Goal: Task Accomplishment & Management: Manage account settings

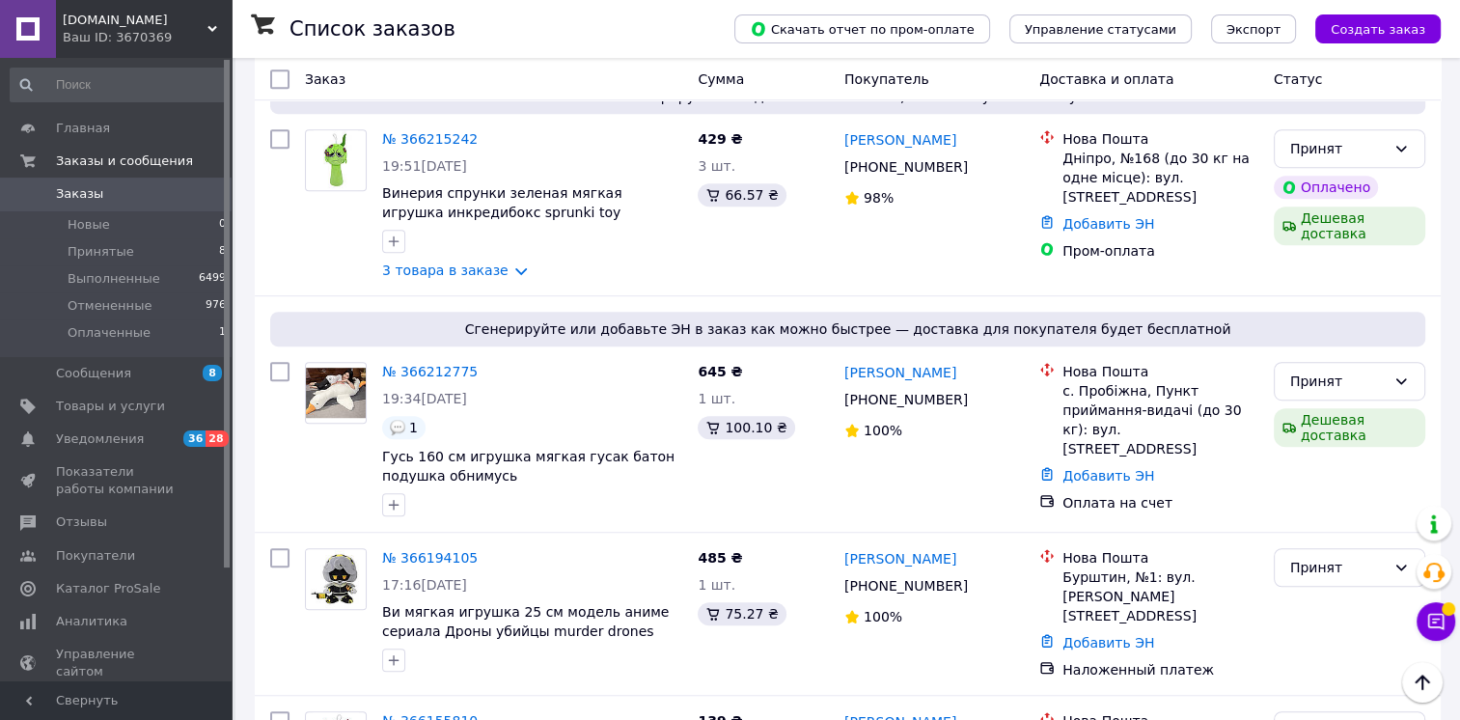
scroll to position [1292, 0]
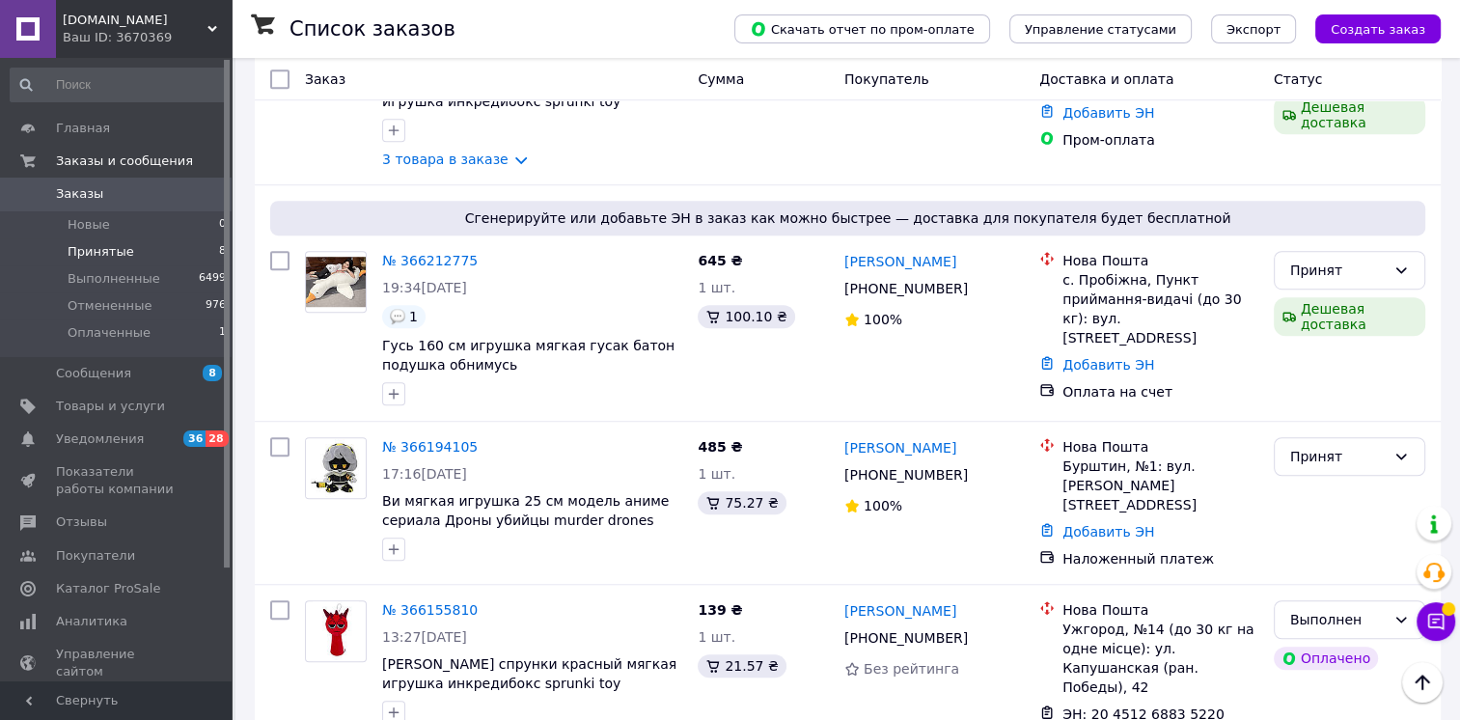
click at [88, 257] on span "Принятые" at bounding box center [101, 251] width 67 height 17
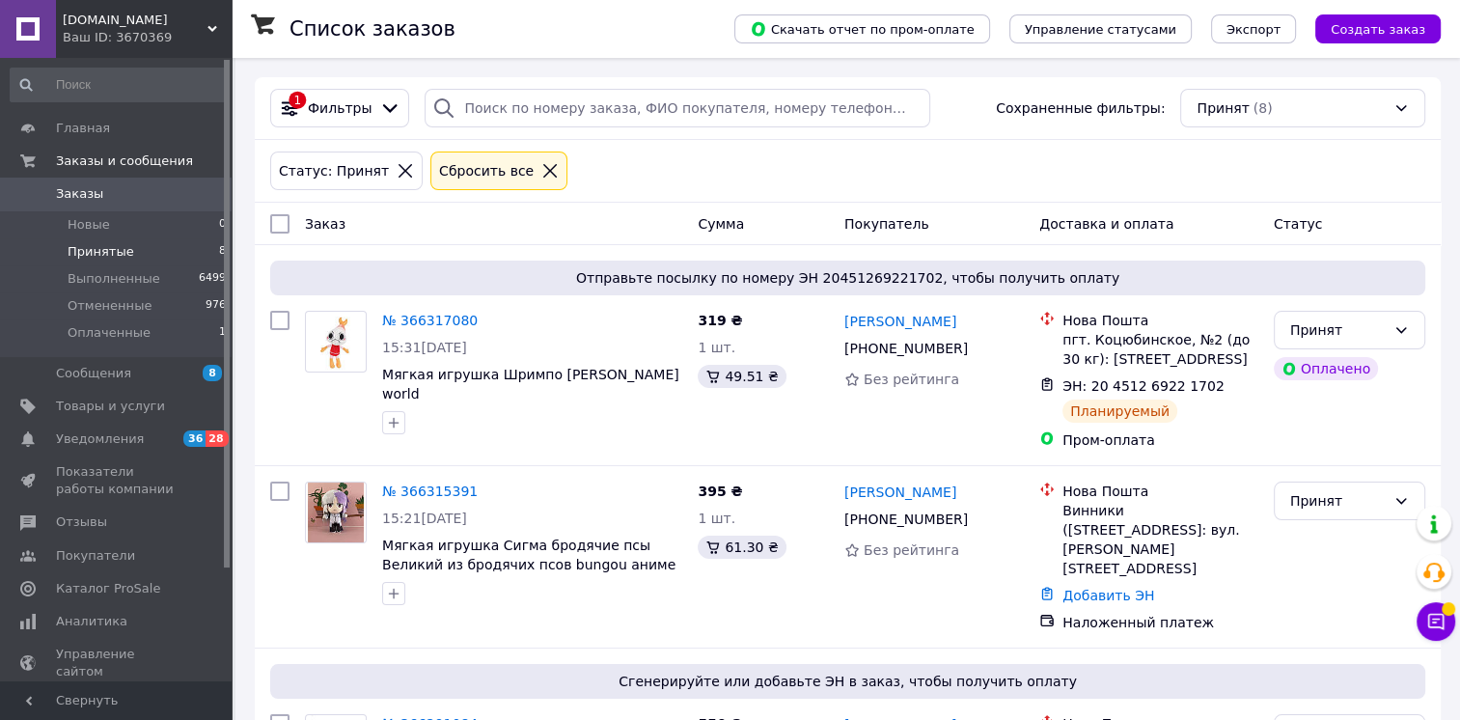
click at [98, 334] on span "Оплаченные" at bounding box center [109, 332] width 83 height 17
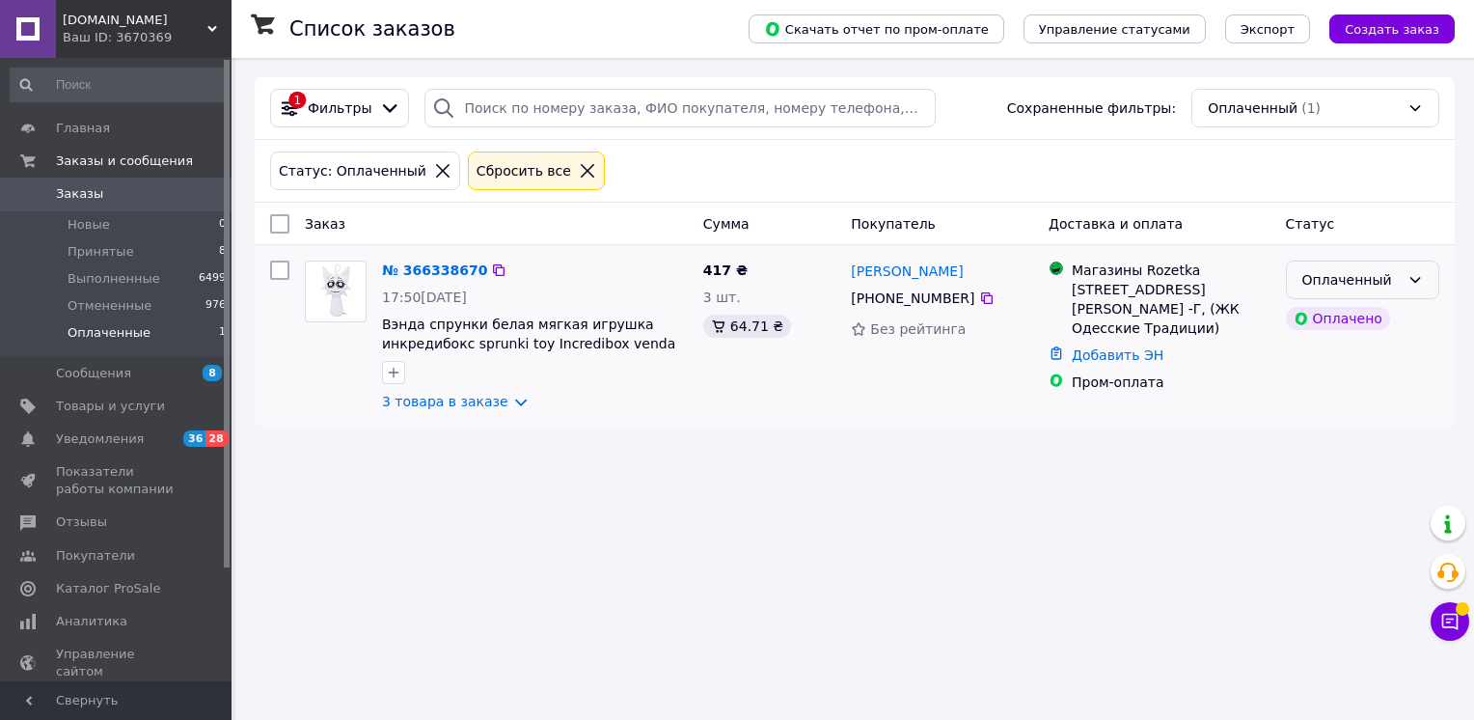
click at [1405, 279] on div "Оплаченный" at bounding box center [1362, 280] width 153 height 39
click at [1312, 329] on li "Принят" at bounding box center [1362, 321] width 151 height 35
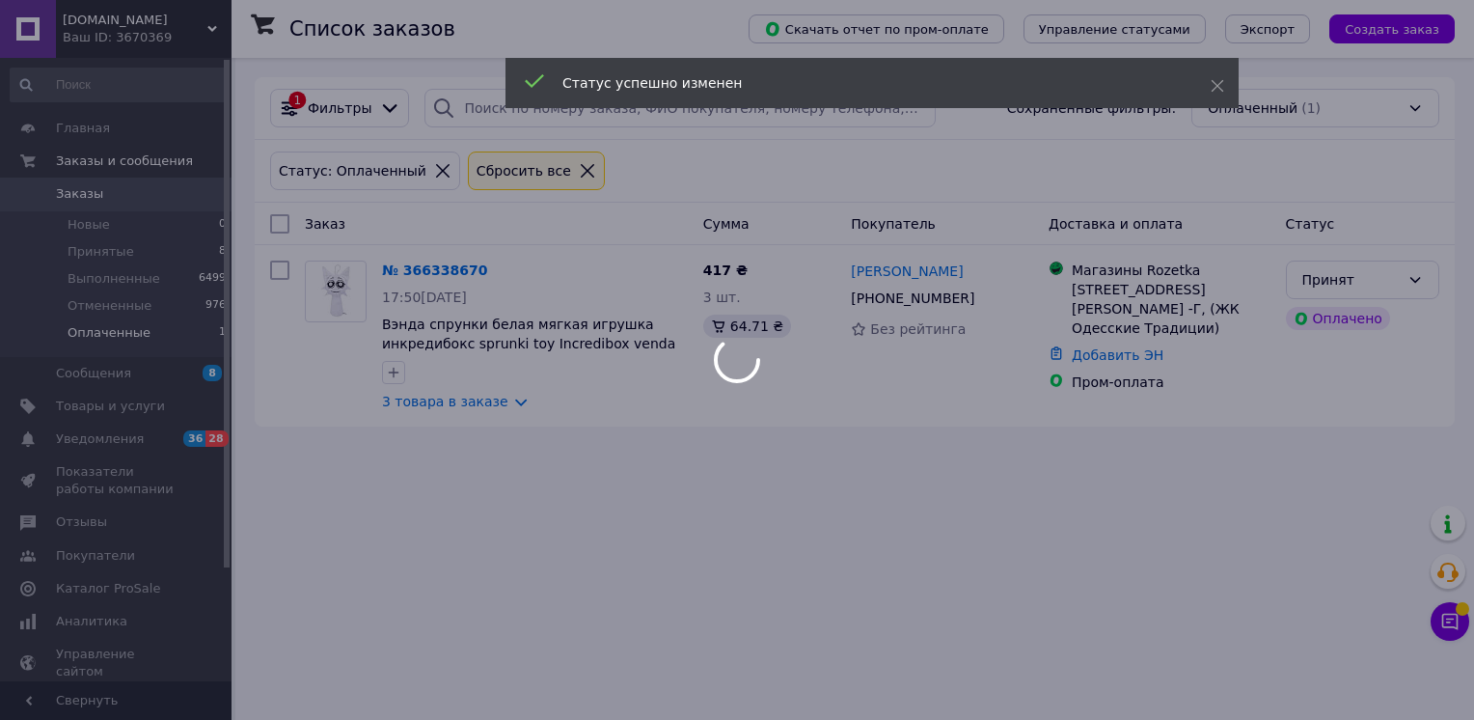
click at [99, 250] on body "Amika.ua Ваш ID: 3670369 Сайт Amika.ua Кабинет покупателя Проверить состояние с…" at bounding box center [737, 360] width 1474 height 720
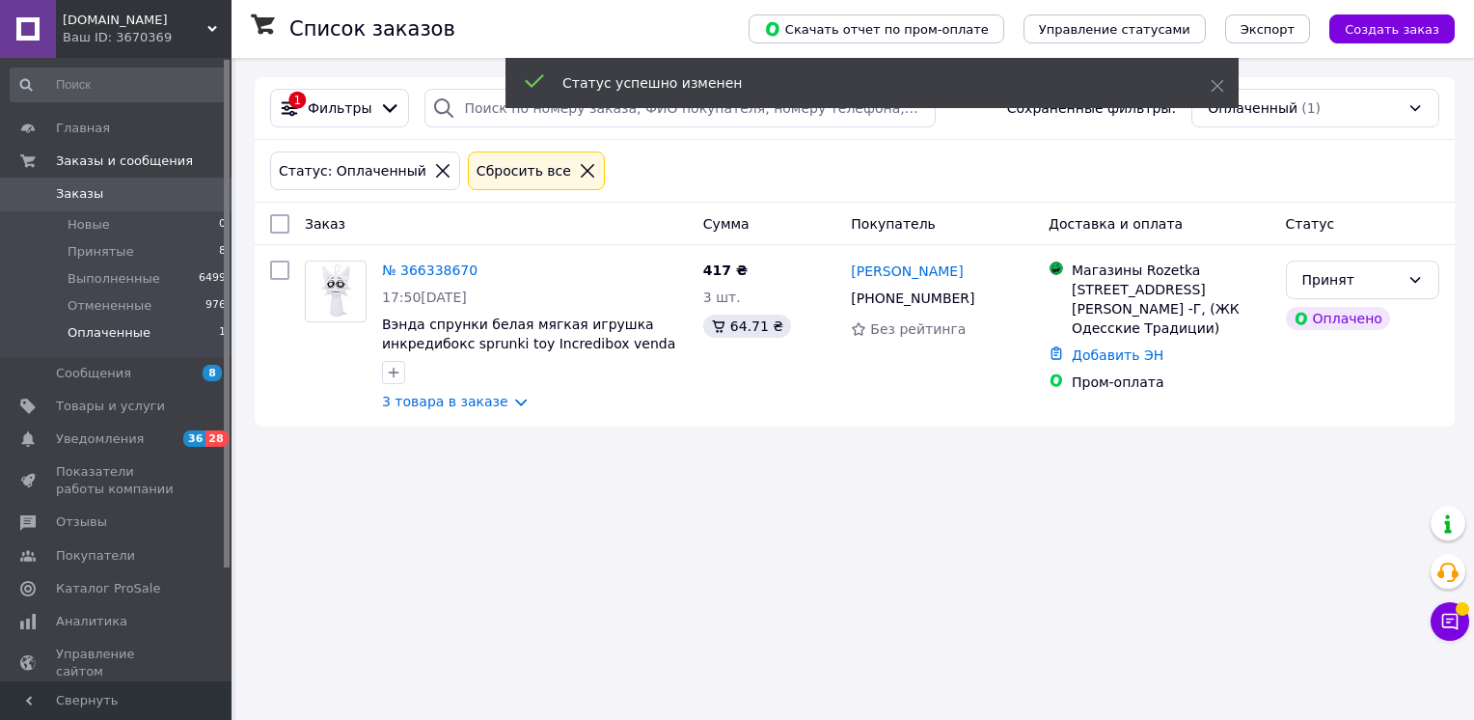
click at [99, 250] on span "Принятые" at bounding box center [101, 251] width 67 height 17
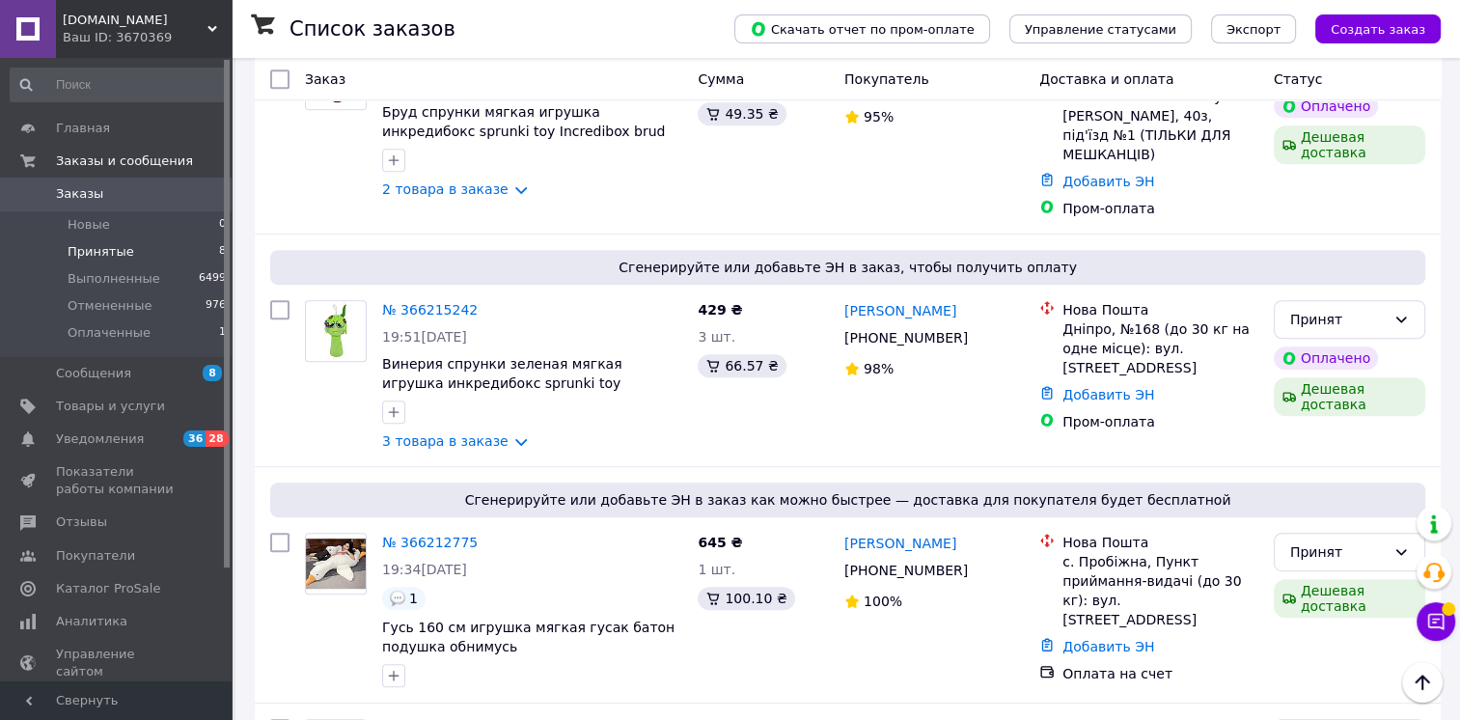
scroll to position [884, 0]
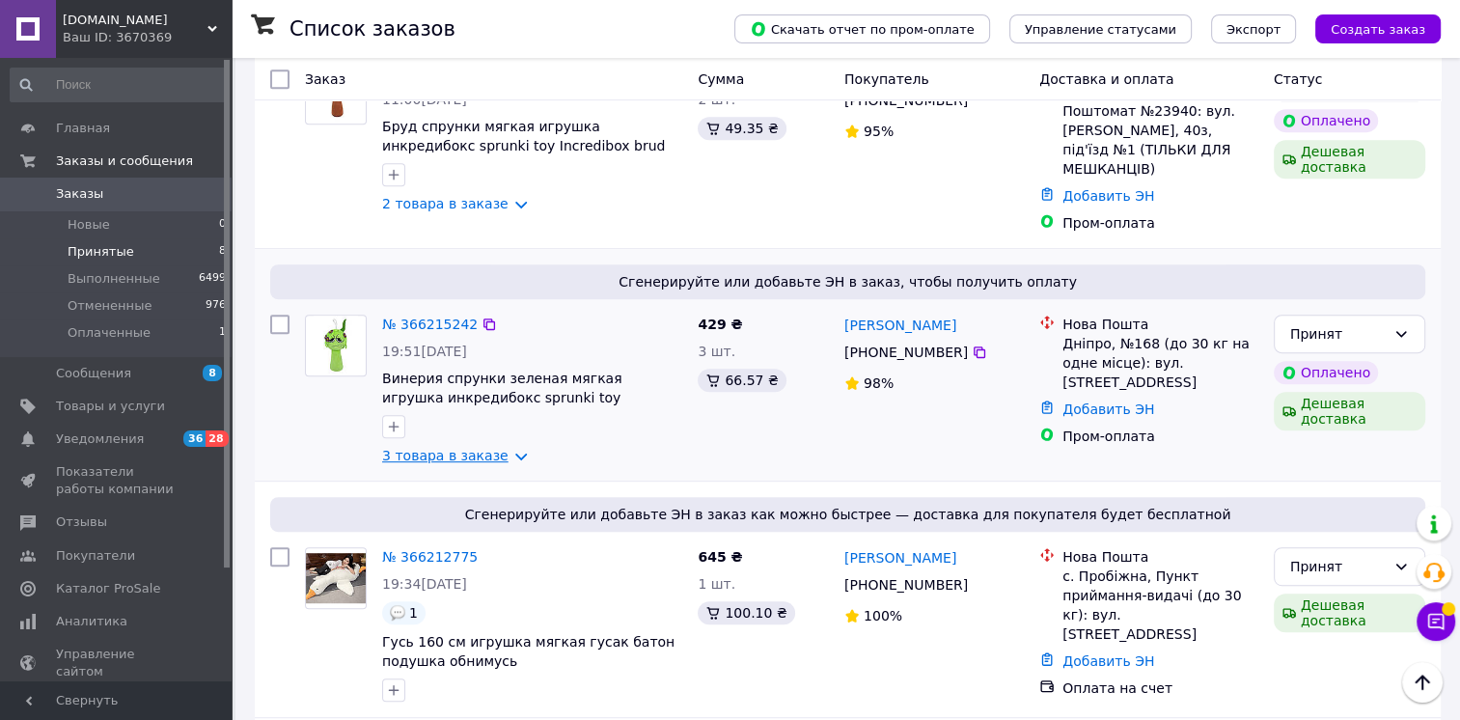
click at [438, 448] on link "3 товара в заказе" at bounding box center [445, 455] width 126 height 15
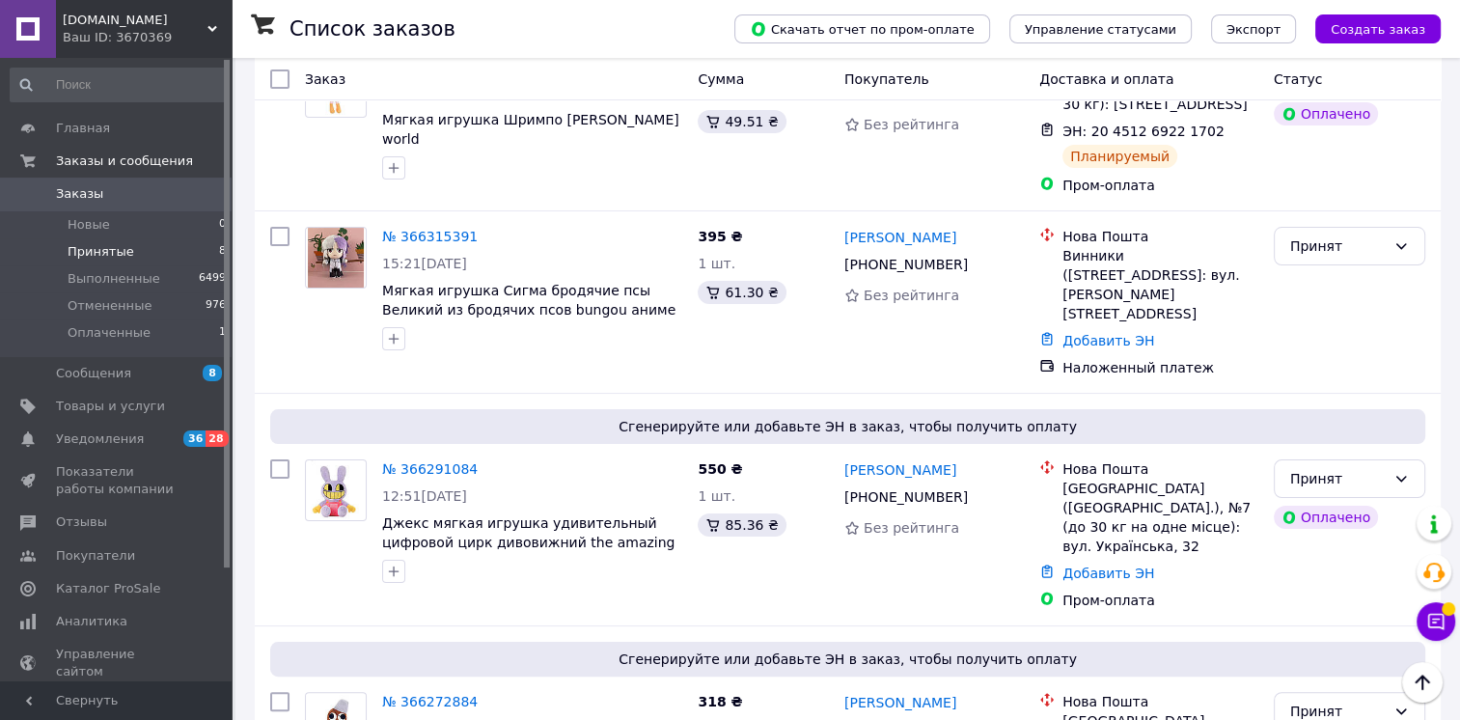
scroll to position [241, 0]
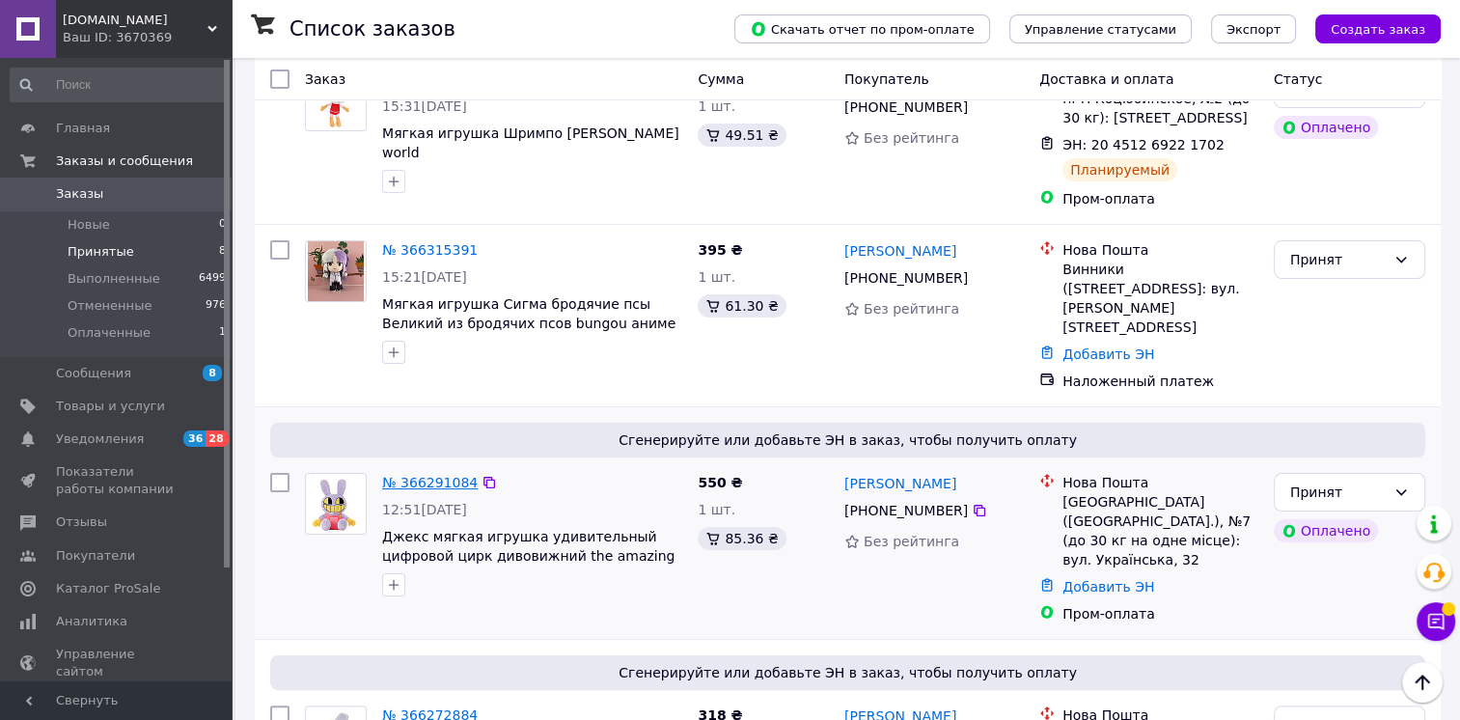
click at [418, 475] on link "№ 366291084" at bounding box center [430, 482] width 96 height 15
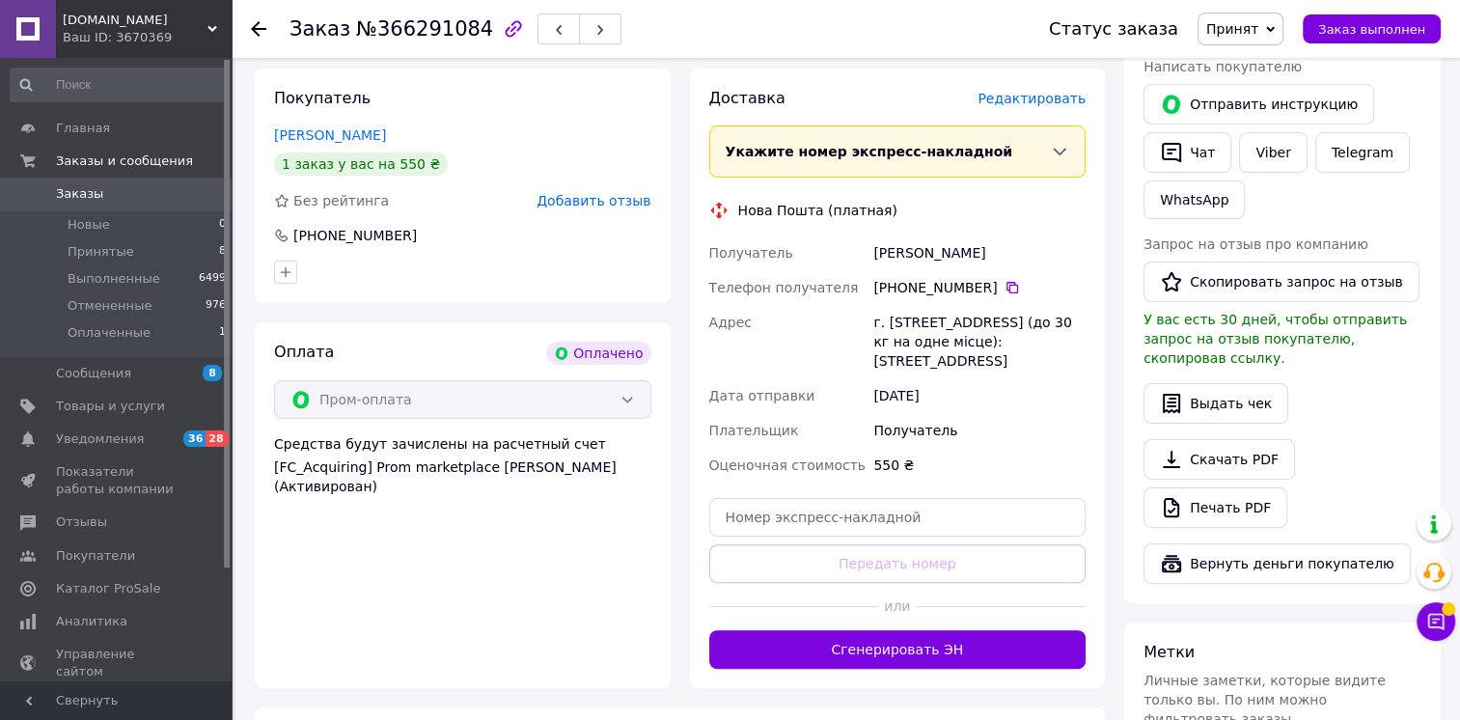
scroll to position [496, 0]
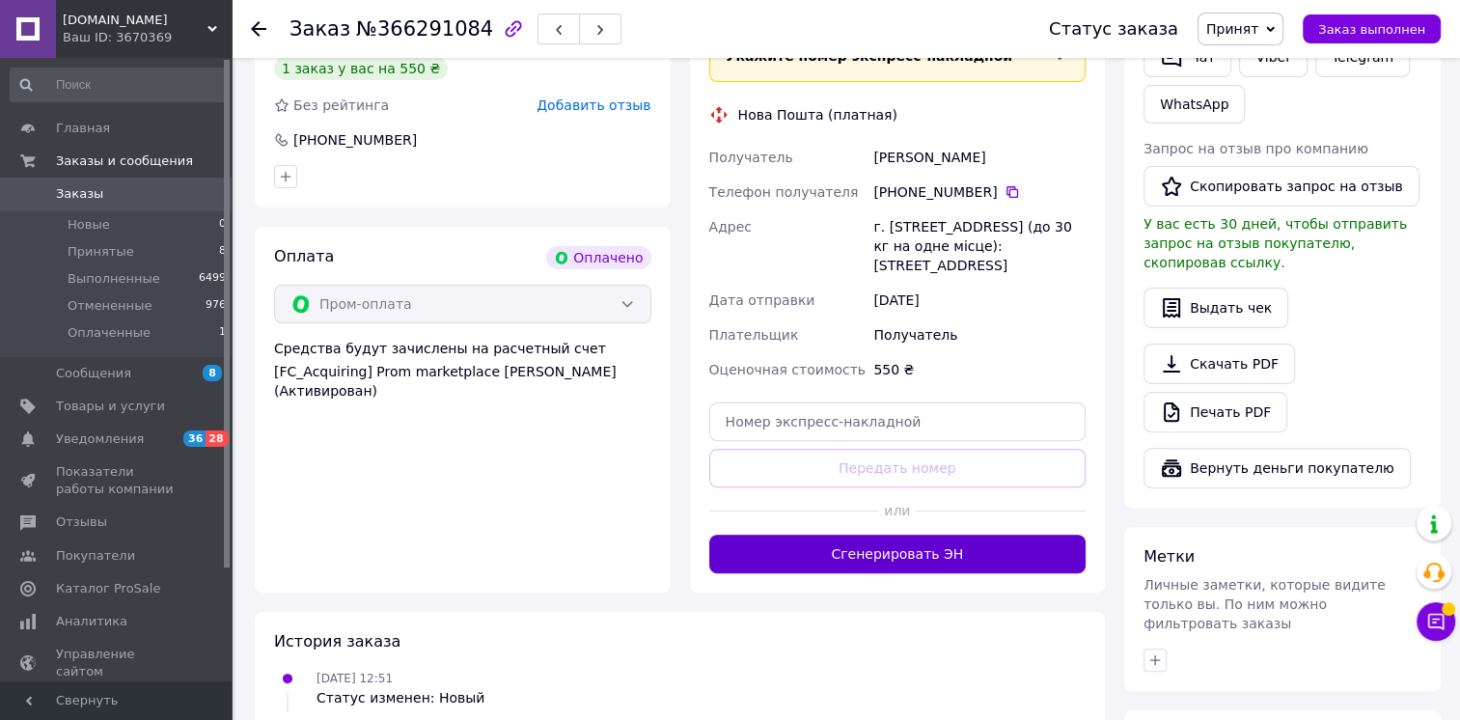
click at [947, 558] on button "Сгенерировать ЭН" at bounding box center [897, 554] width 377 height 39
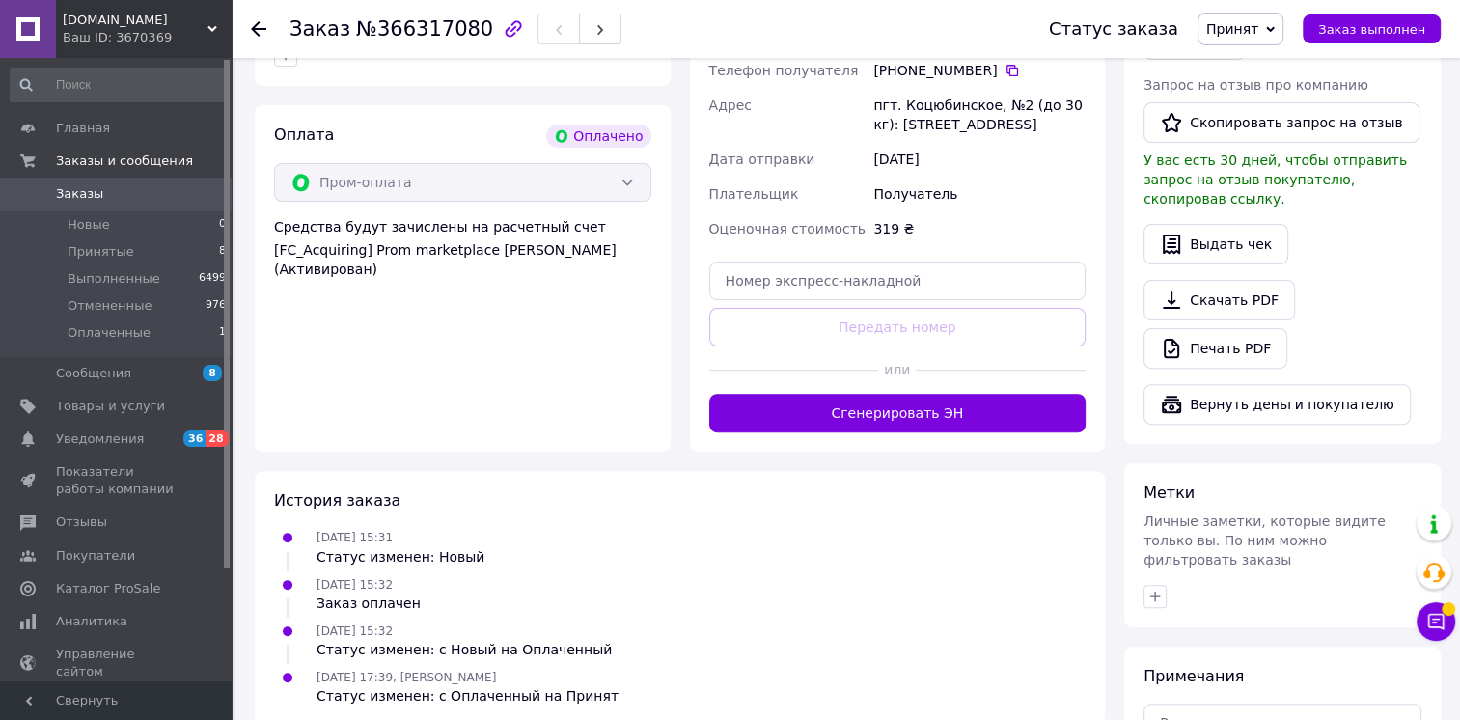
scroll to position [563, 0]
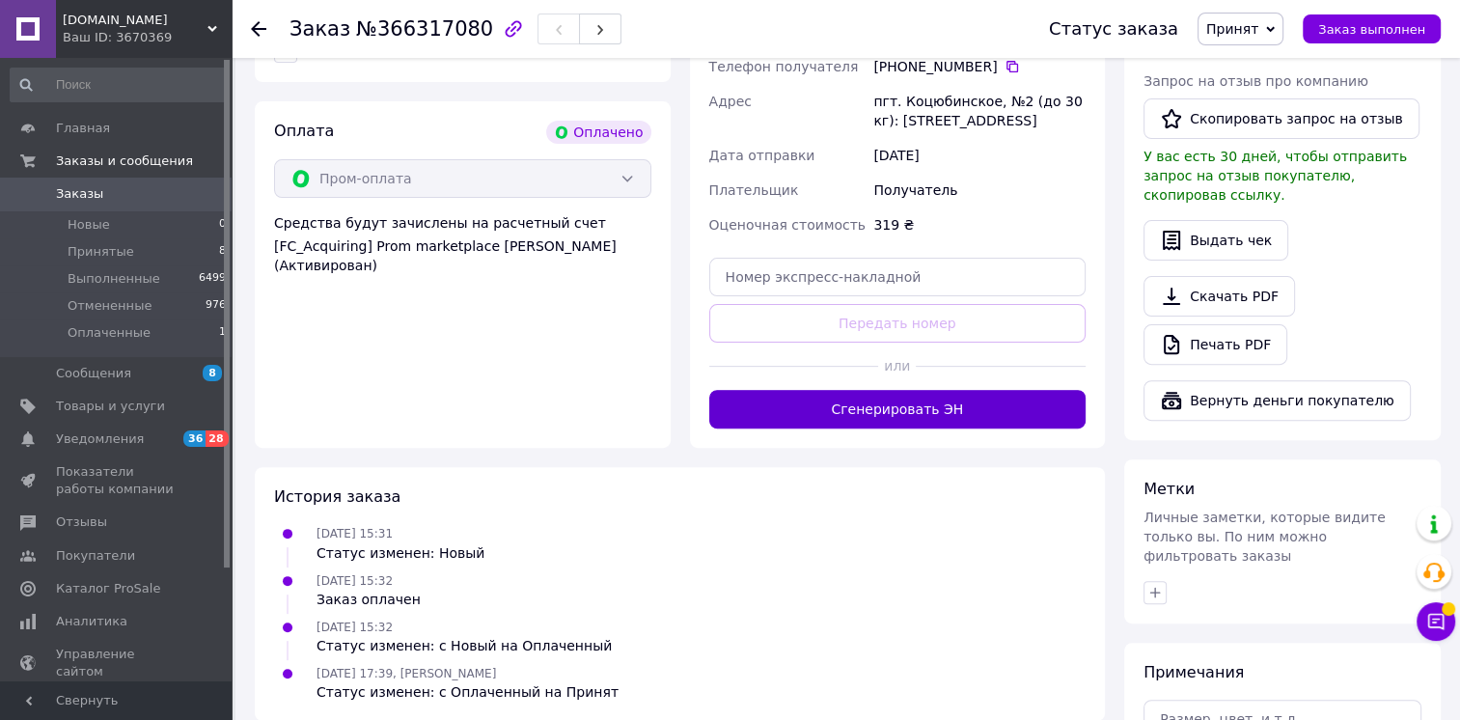
click at [950, 411] on button "Сгенерировать ЭН" at bounding box center [897, 409] width 377 height 39
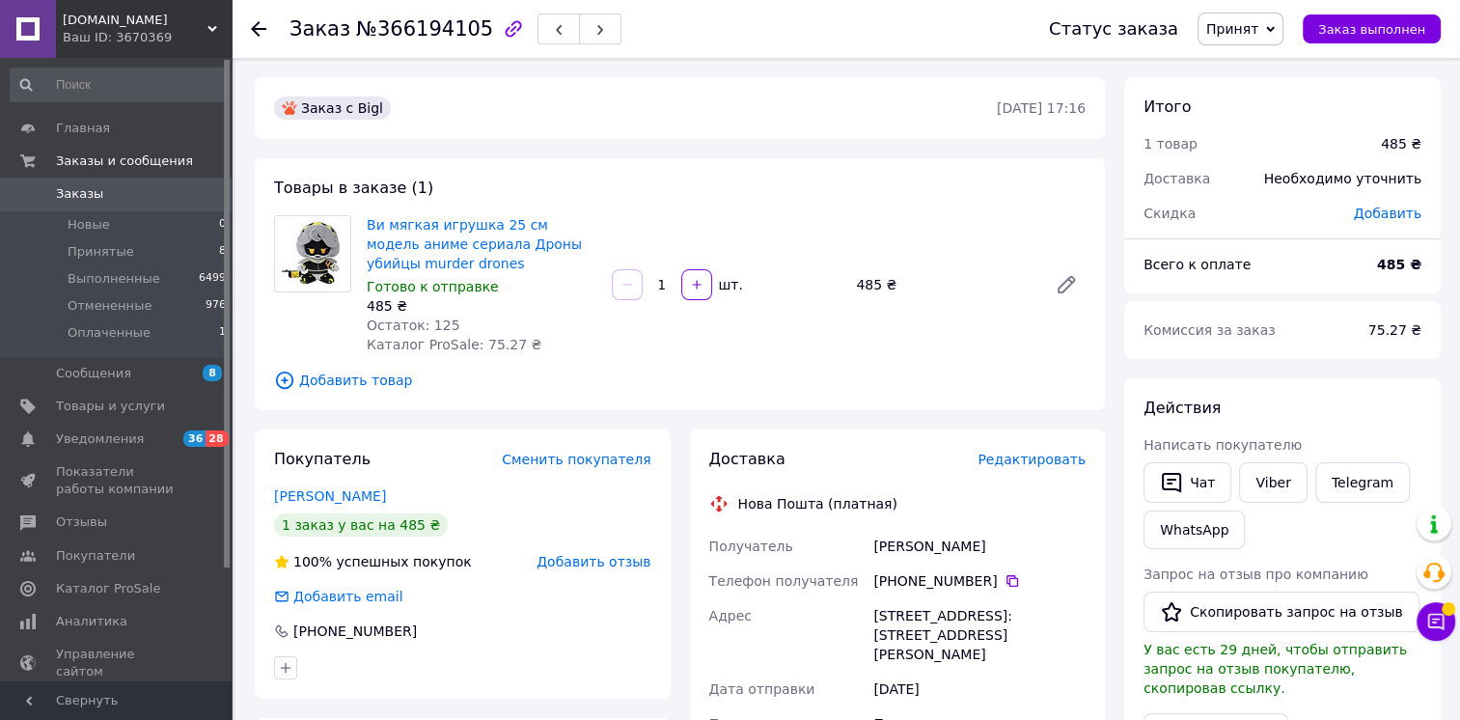
click at [1047, 463] on span "Редактировать" at bounding box center [1031, 459] width 108 height 15
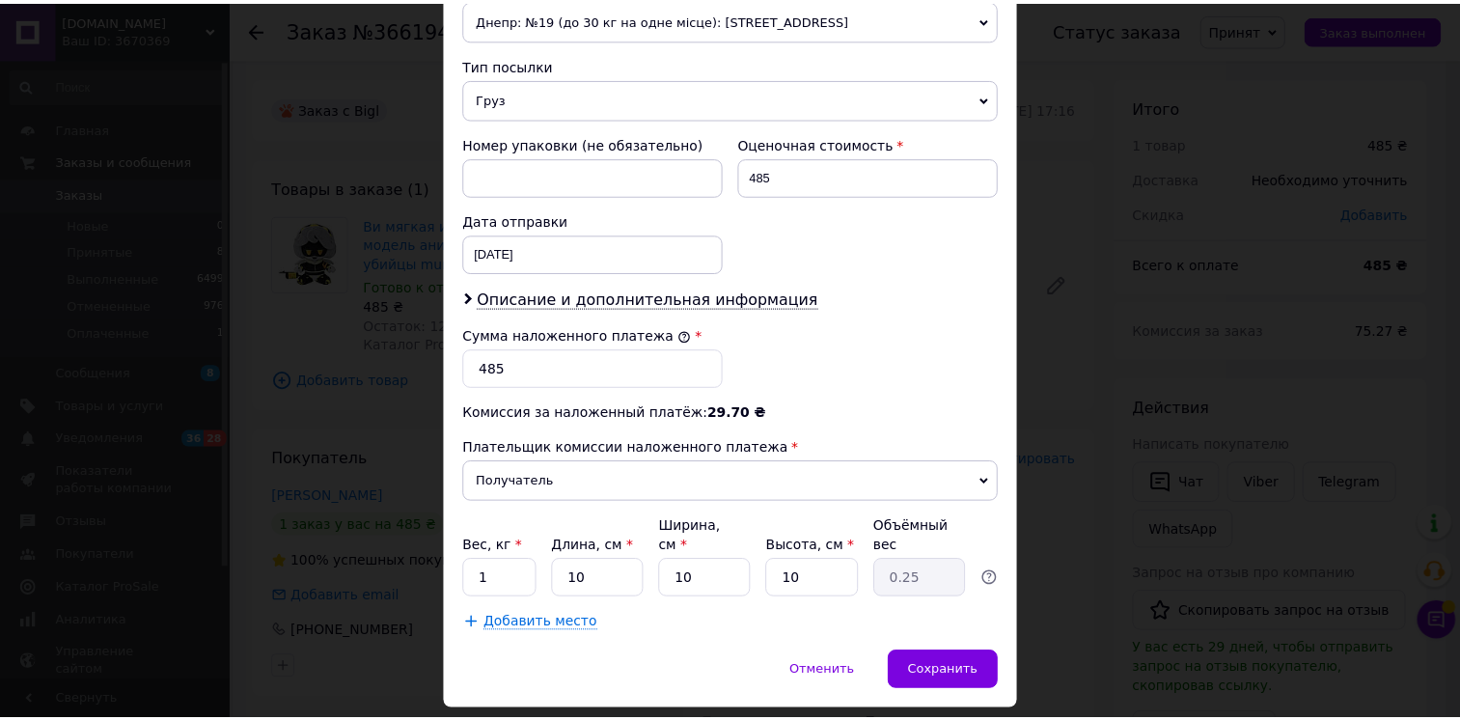
scroll to position [714, 0]
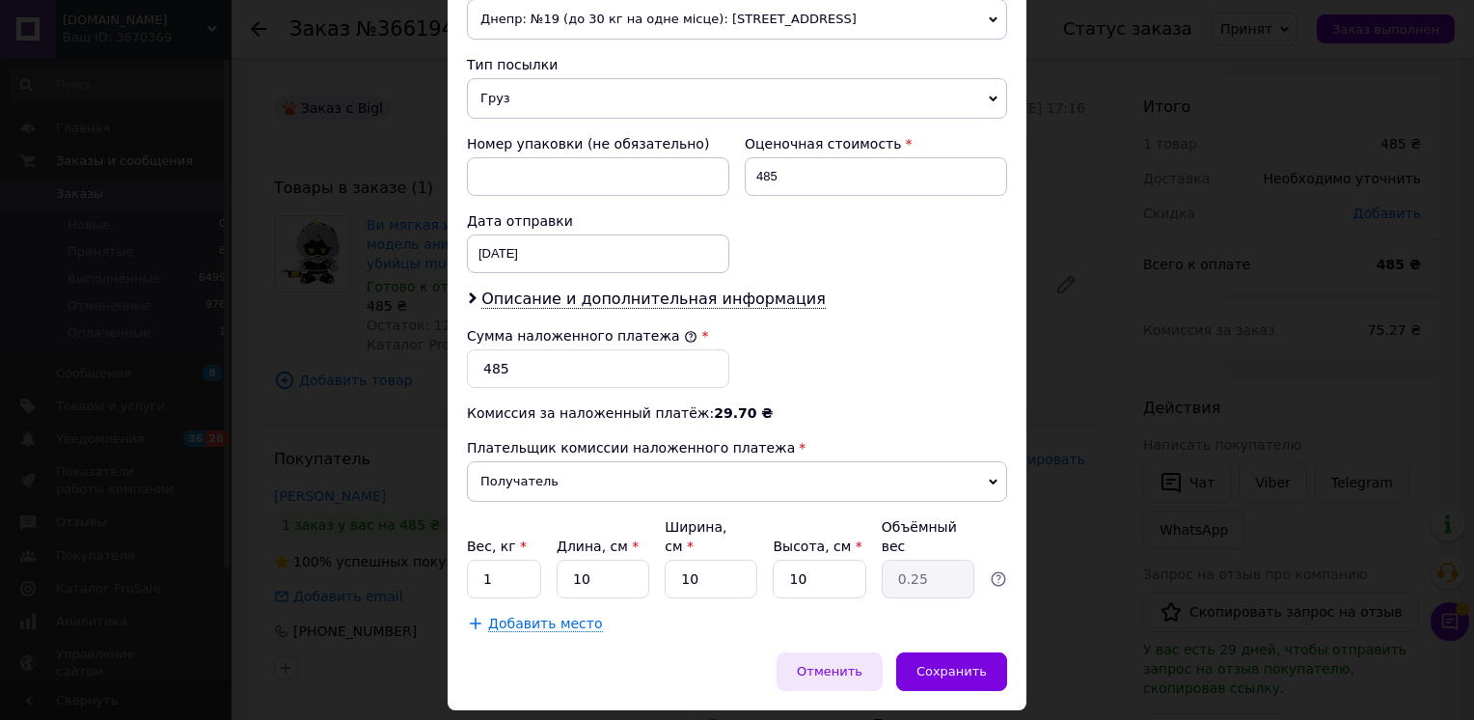
click at [859, 664] on span "Отменить" at bounding box center [830, 671] width 66 height 14
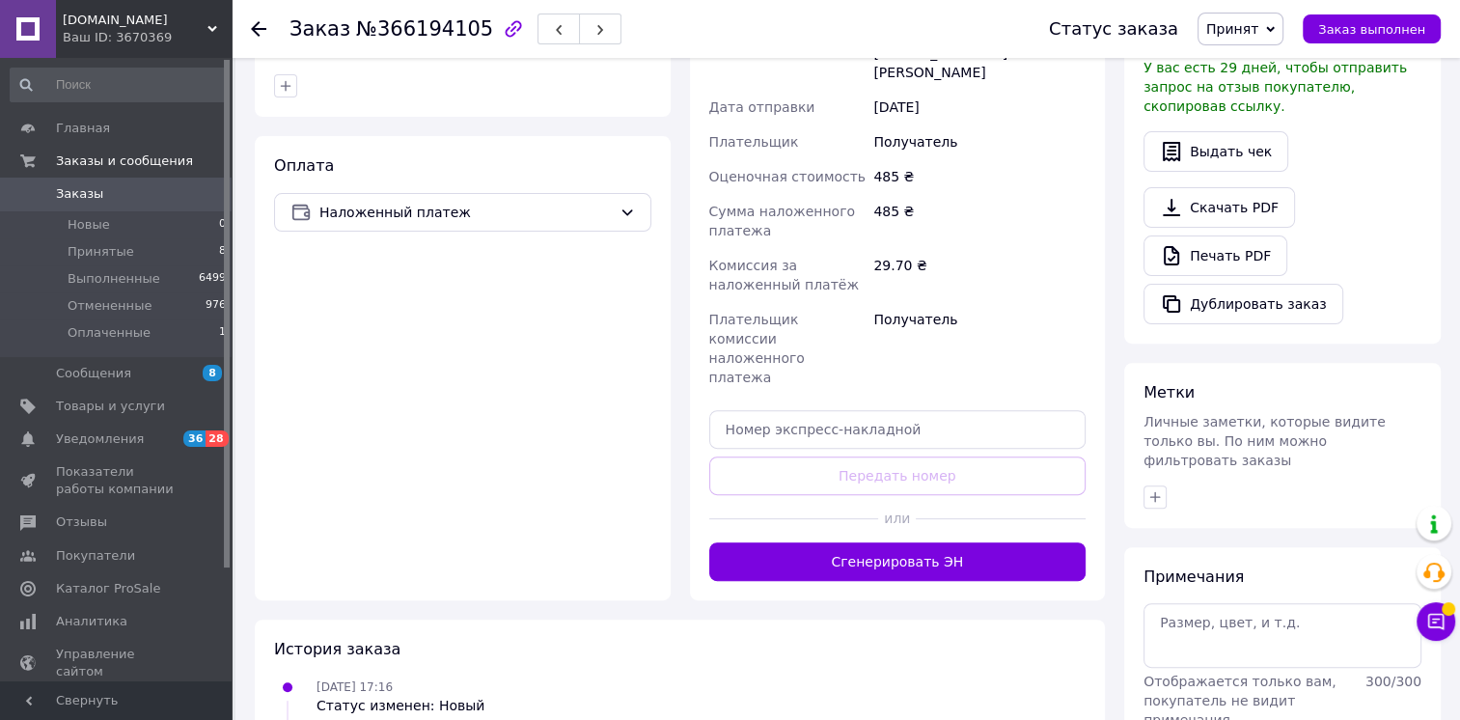
scroll to position [630, 0]
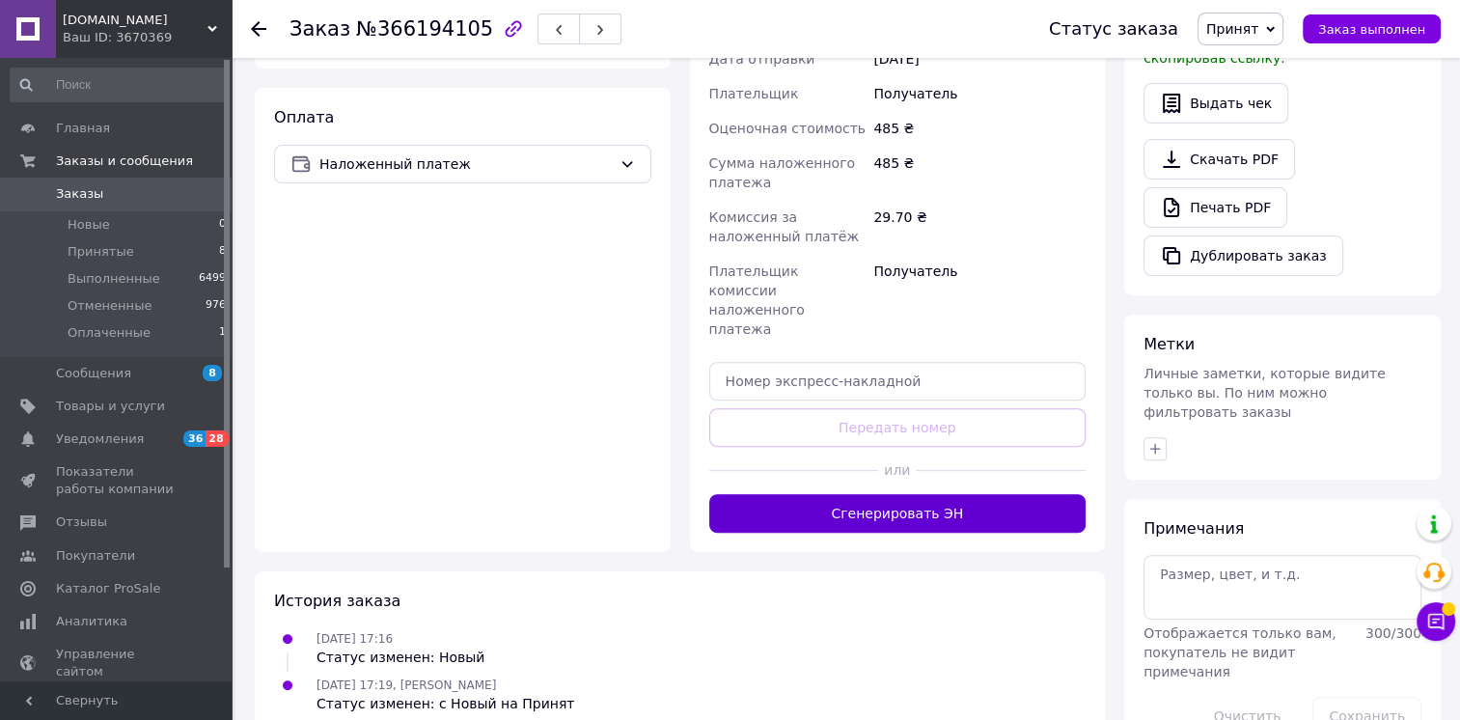
click at [965, 494] on button "Сгенерировать ЭН" at bounding box center [897, 513] width 377 height 39
